Goal: Task Accomplishment & Management: Use online tool/utility

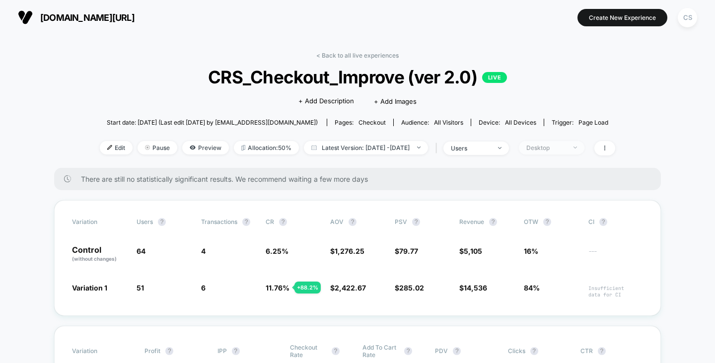
click at [565, 147] on div "Desktop" at bounding box center [547, 147] width 40 height 7
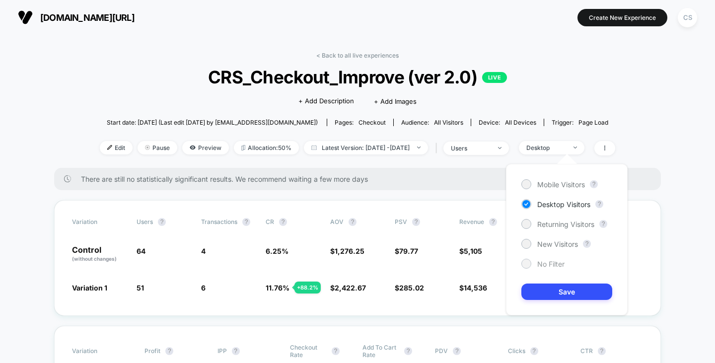
click at [546, 263] on span "No Filter" at bounding box center [551, 264] width 27 height 8
click at [556, 293] on button "Save" at bounding box center [567, 292] width 91 height 16
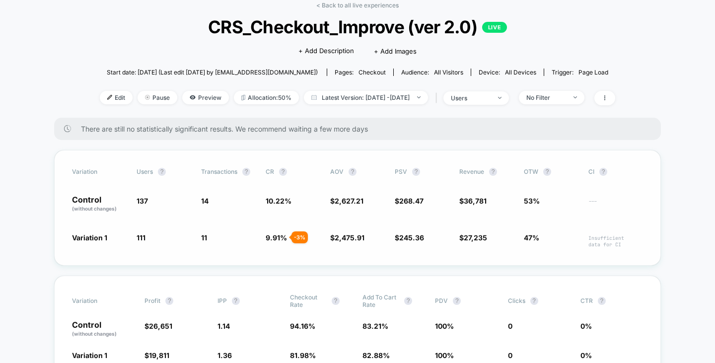
scroll to position [50, 0]
click at [556, 99] on div "No Filter" at bounding box center [547, 97] width 40 height 7
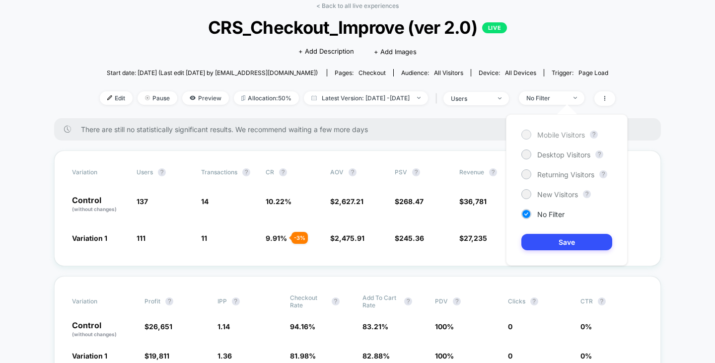
click at [555, 131] on span "Mobile Visitors" at bounding box center [562, 135] width 48 height 8
click at [549, 239] on button "Save" at bounding box center [567, 242] width 91 height 16
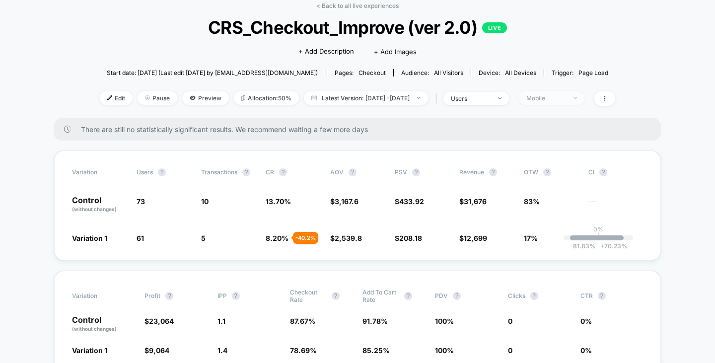
click at [585, 102] on span "Mobile" at bounding box center [552, 97] width 66 height 13
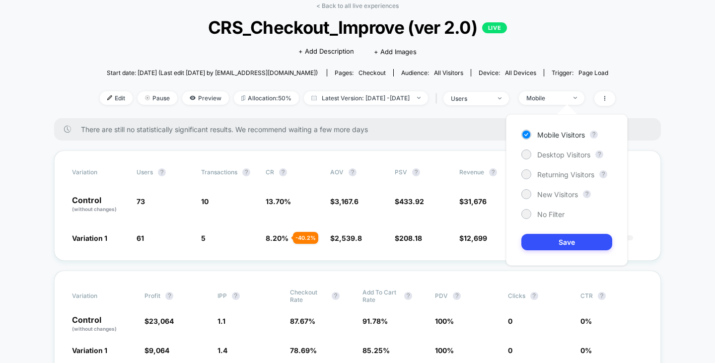
click at [567, 161] on div "Mobile Visitors ? Desktop Visitors ? Returning Visitors ? New Visitors ? No Fil…" at bounding box center [567, 190] width 122 height 152
click at [562, 154] on span "Desktop Visitors" at bounding box center [564, 155] width 53 height 8
click at [563, 249] on button "Save" at bounding box center [567, 242] width 91 height 16
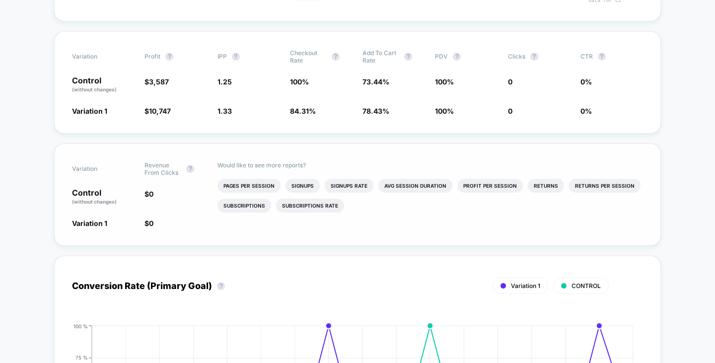
scroll to position [298, 0]
